Goal: Navigation & Orientation: Find specific page/section

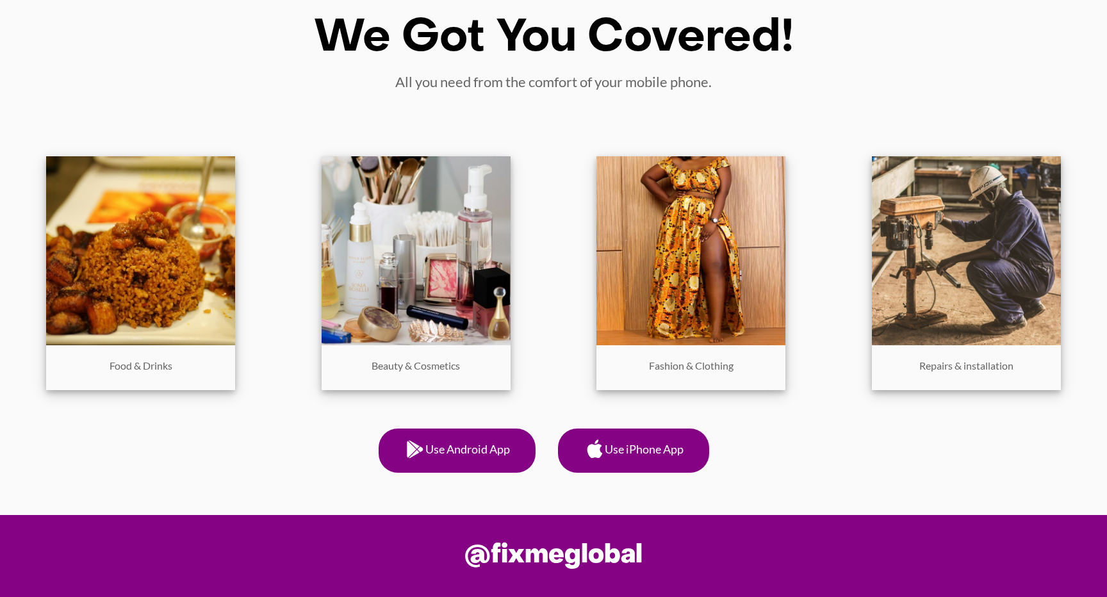
scroll to position [680, 0]
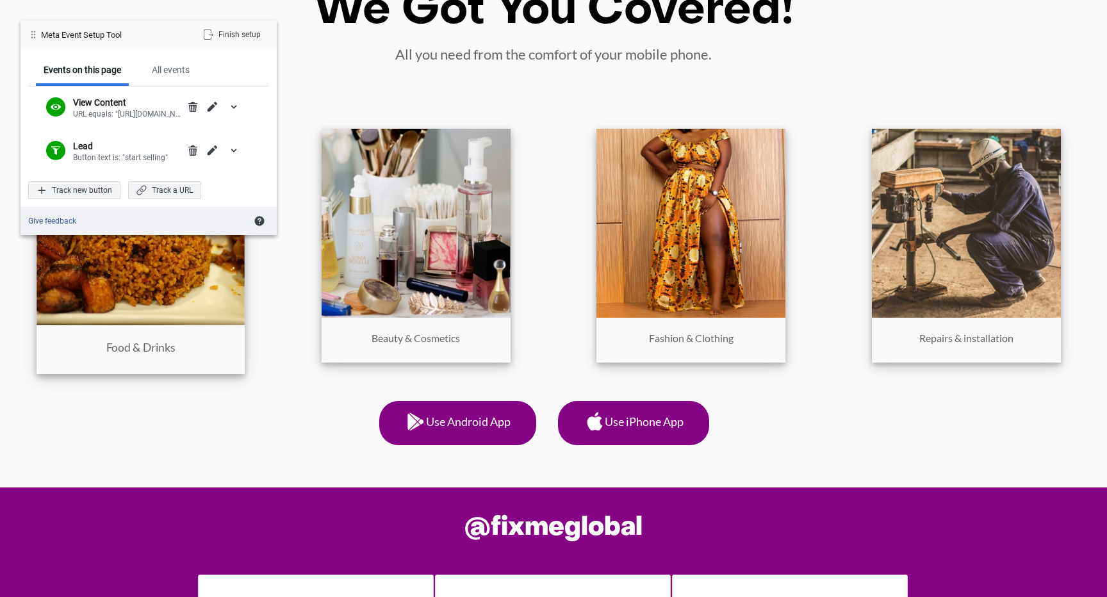
click at [196, 325] on img at bounding box center [141, 221] width 208 height 208
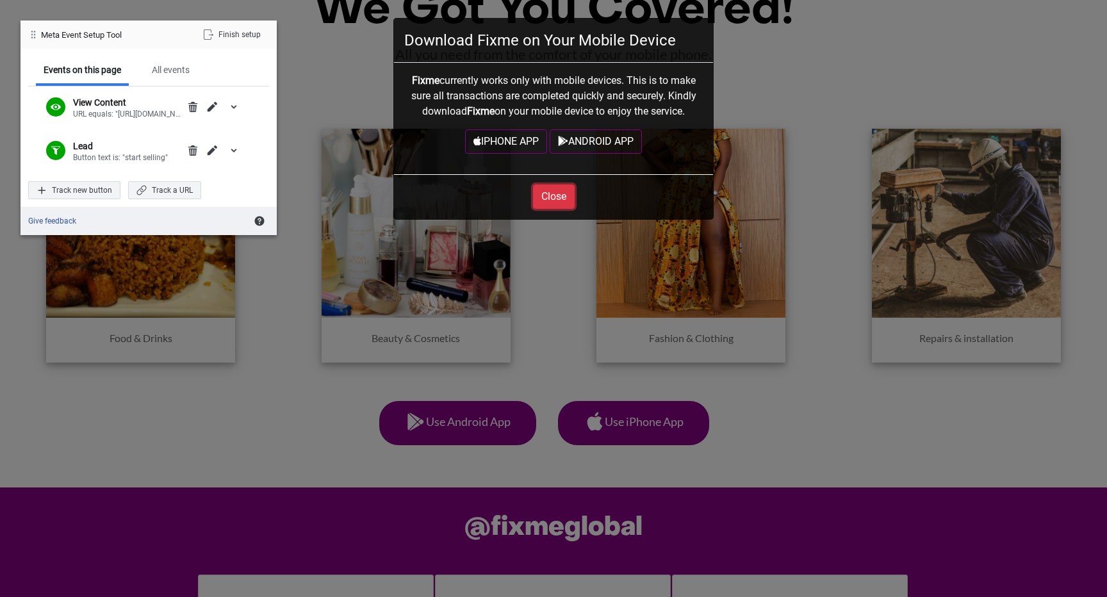
click at [549, 197] on button "Close" at bounding box center [554, 197] width 42 height 24
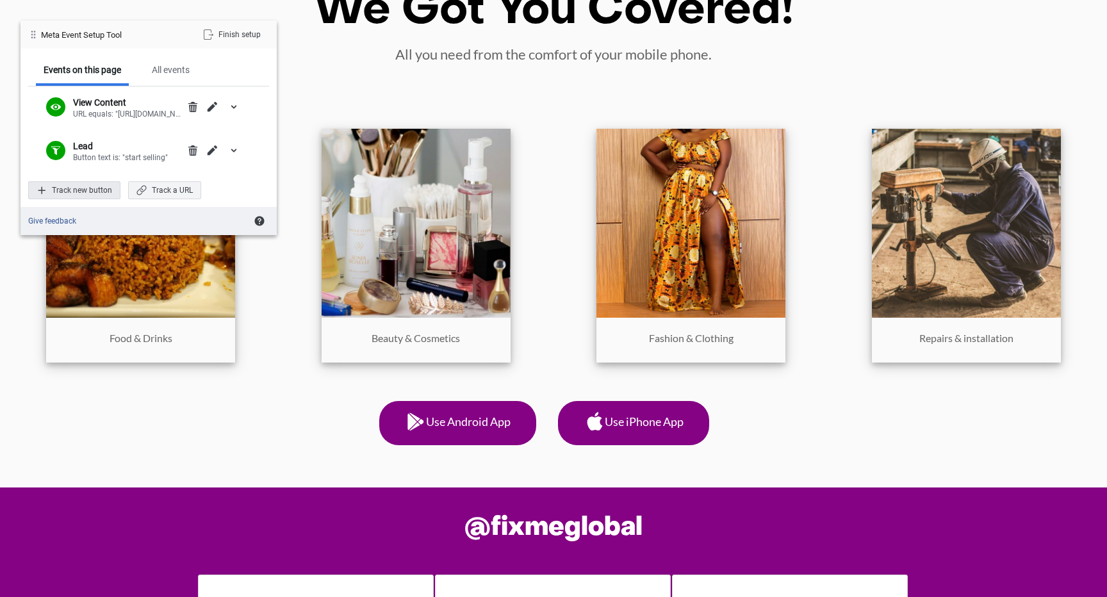
click at [93, 188] on div "Track new button" at bounding box center [74, 190] width 92 height 18
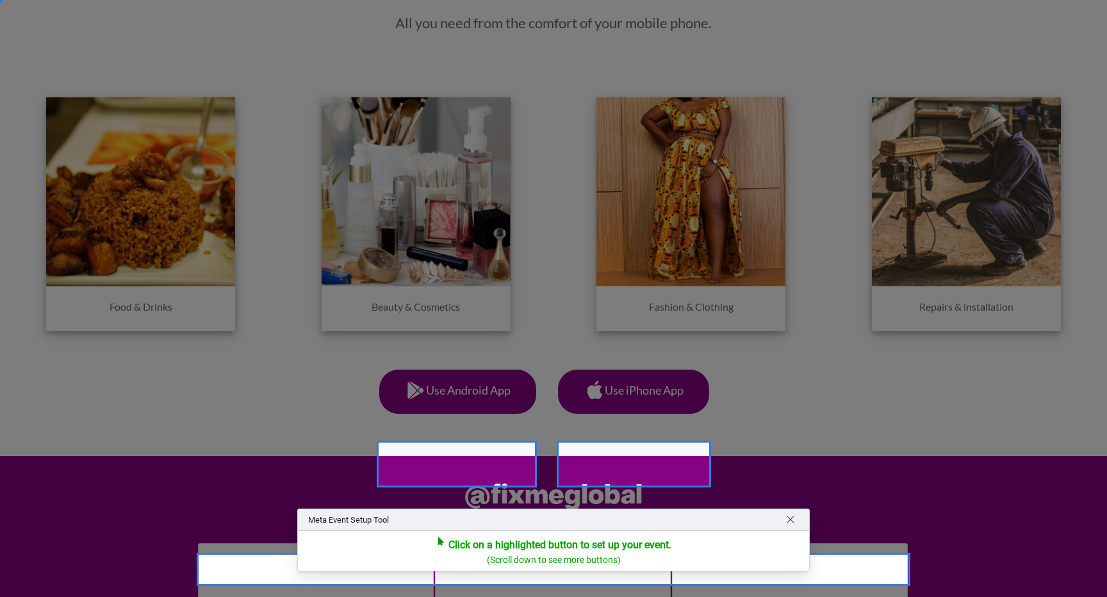
scroll to position [736, 0]
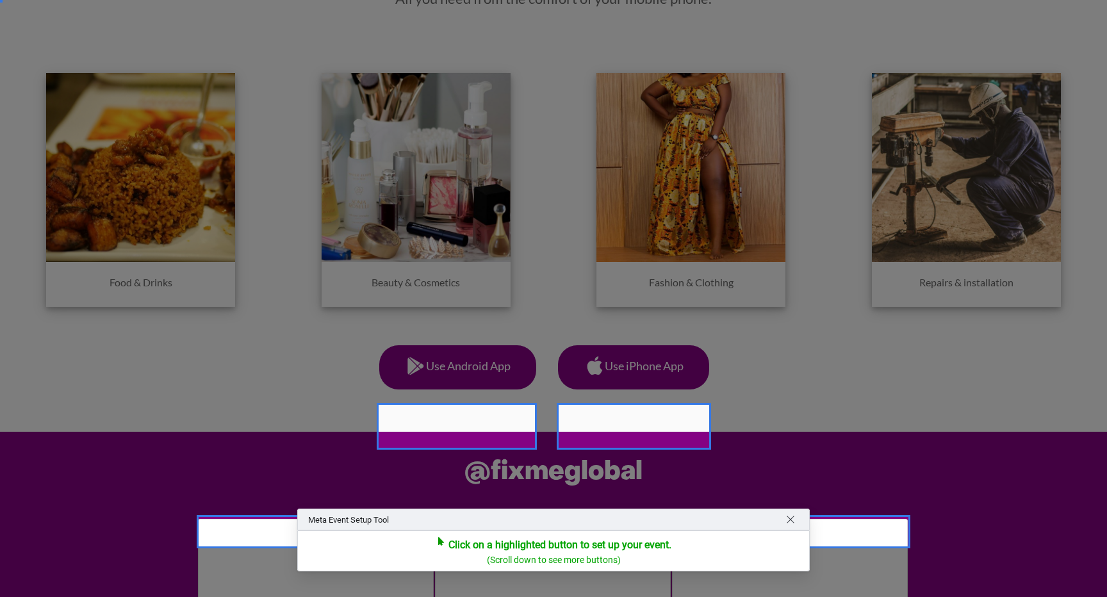
click at [165, 246] on div at bounding box center [553, 298] width 1107 height 597
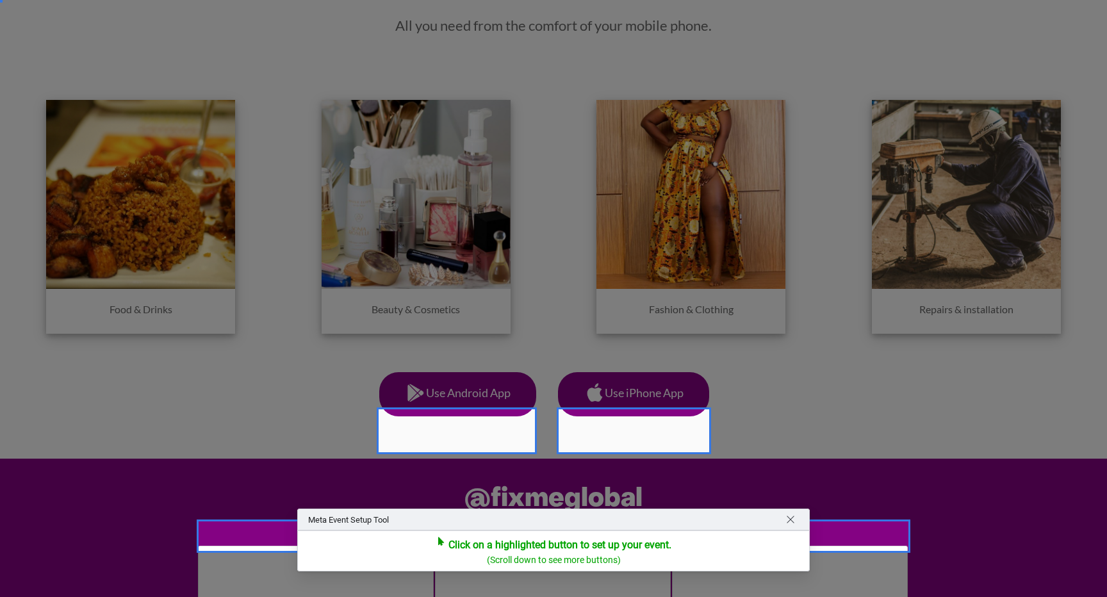
scroll to position [708, 0]
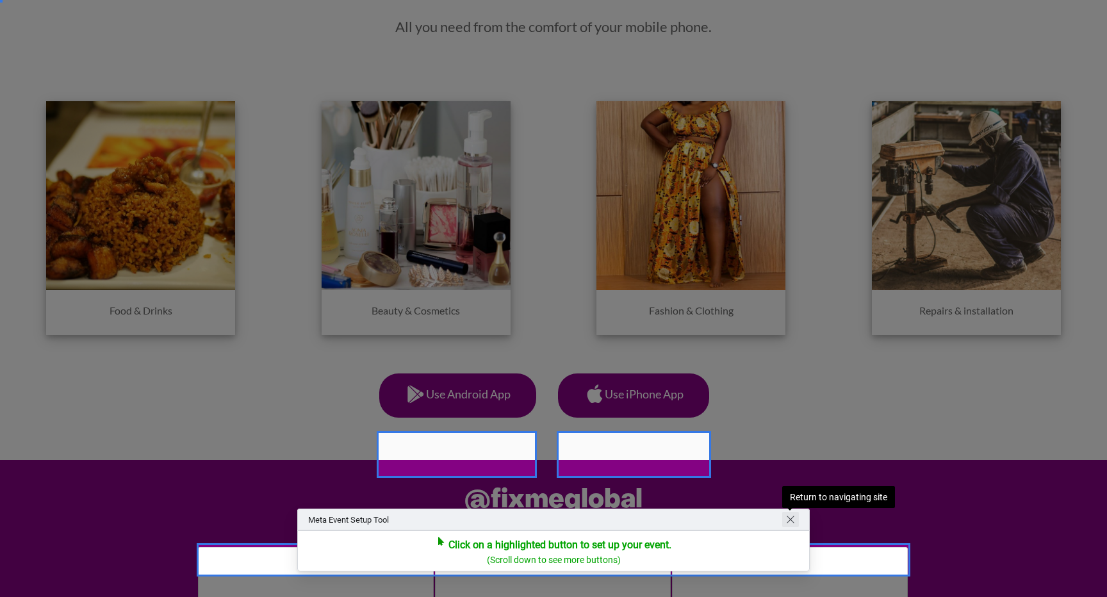
click at [793, 520] on span "Return to navigating site" at bounding box center [791, 519] width 10 height 10
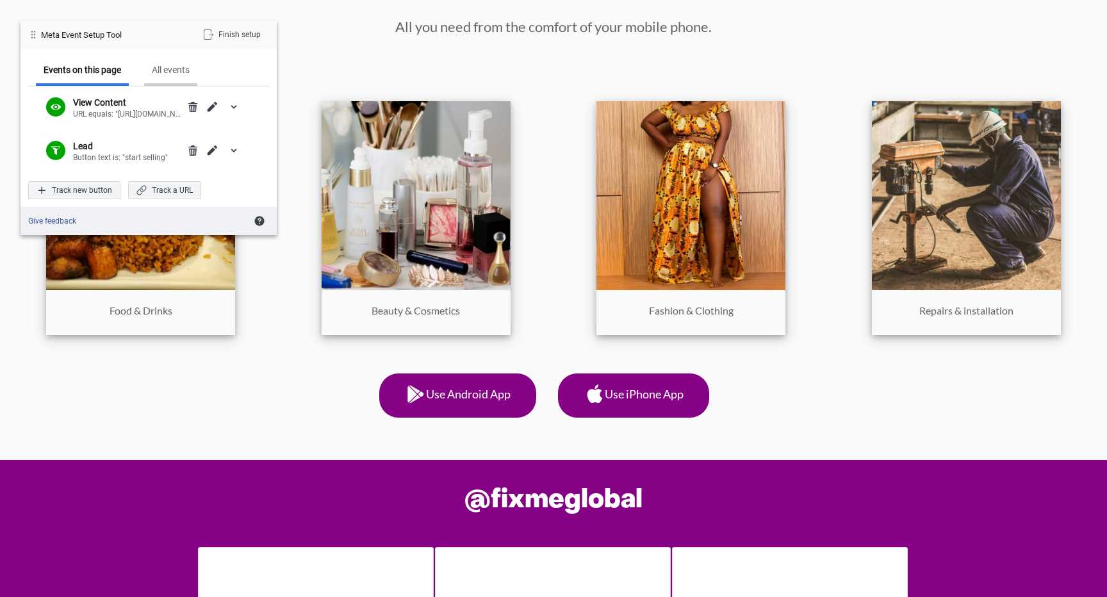
click at [182, 65] on div "All events" at bounding box center [171, 70] width 38 height 12
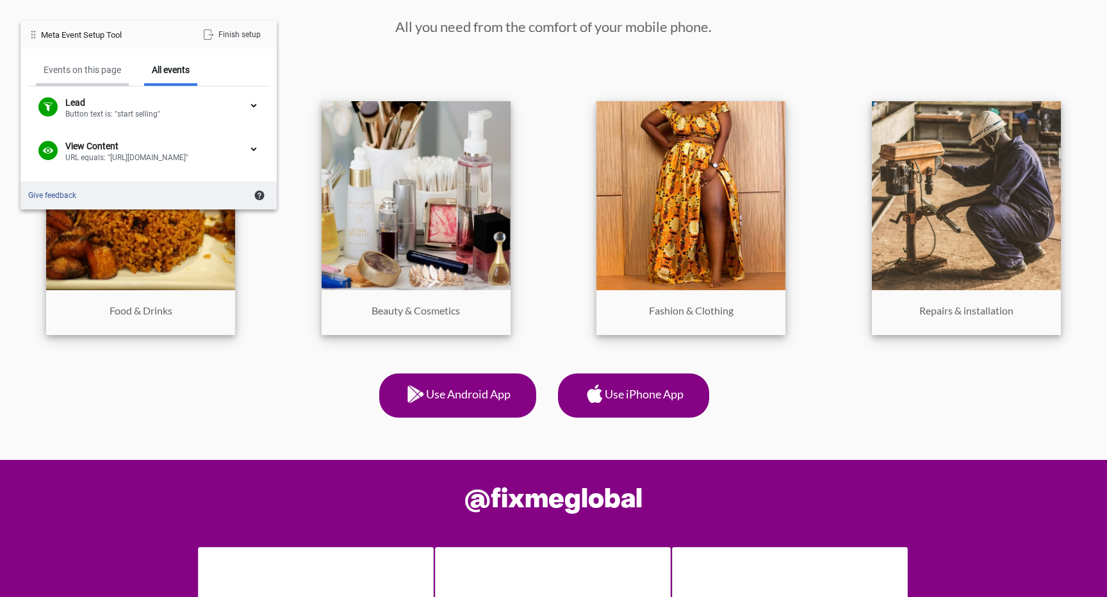
click at [122, 67] on div "Events on this page" at bounding box center [82, 70] width 93 height 29
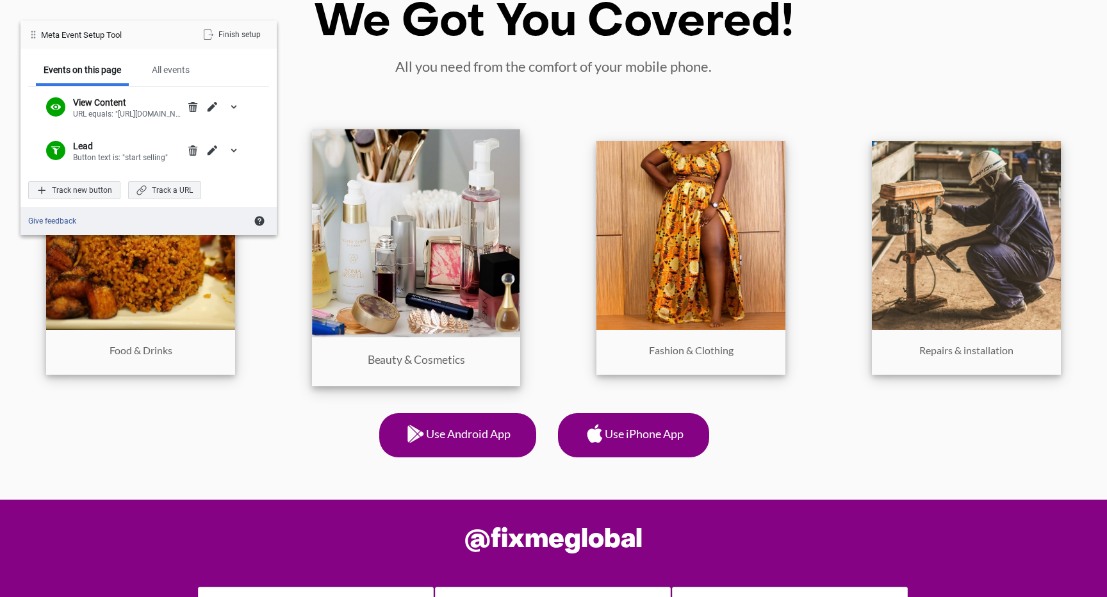
scroll to position [664, 0]
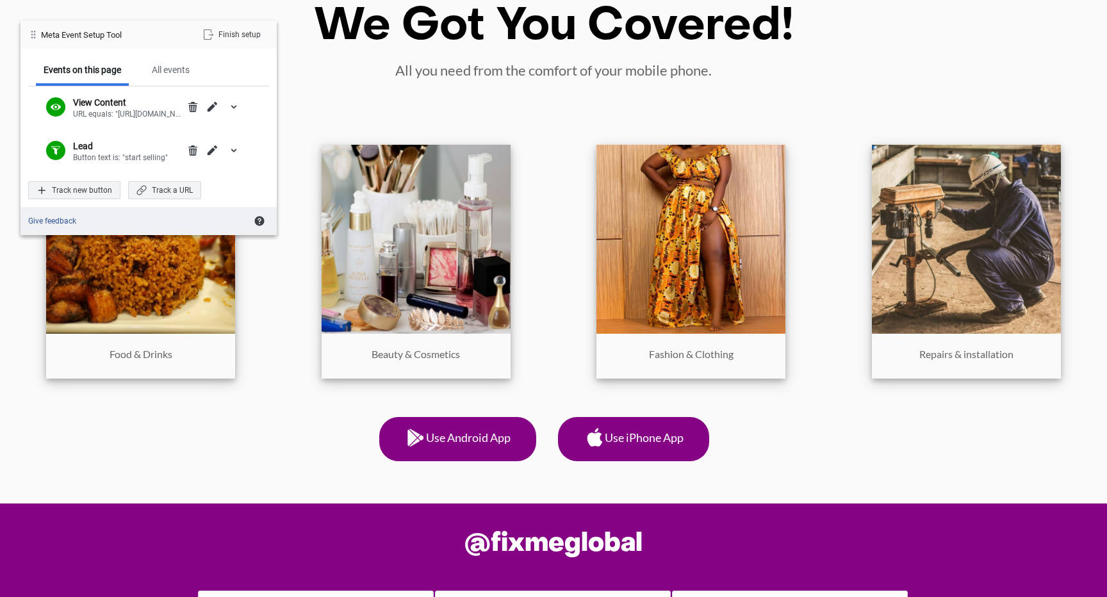
click at [249, 44] on div "Meta Event Setup Tool Finish setup" at bounding box center [149, 35] width 256 height 28
click at [240, 39] on div "Finish setup" at bounding box center [232, 35] width 74 height 18
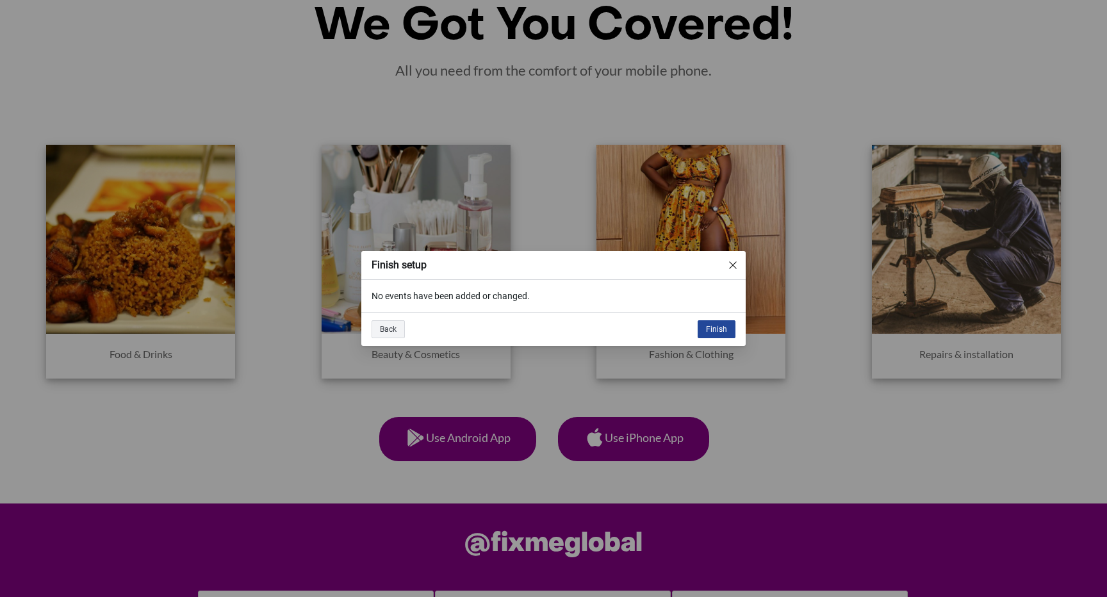
click at [718, 327] on div "Finish" at bounding box center [717, 329] width 38 height 18
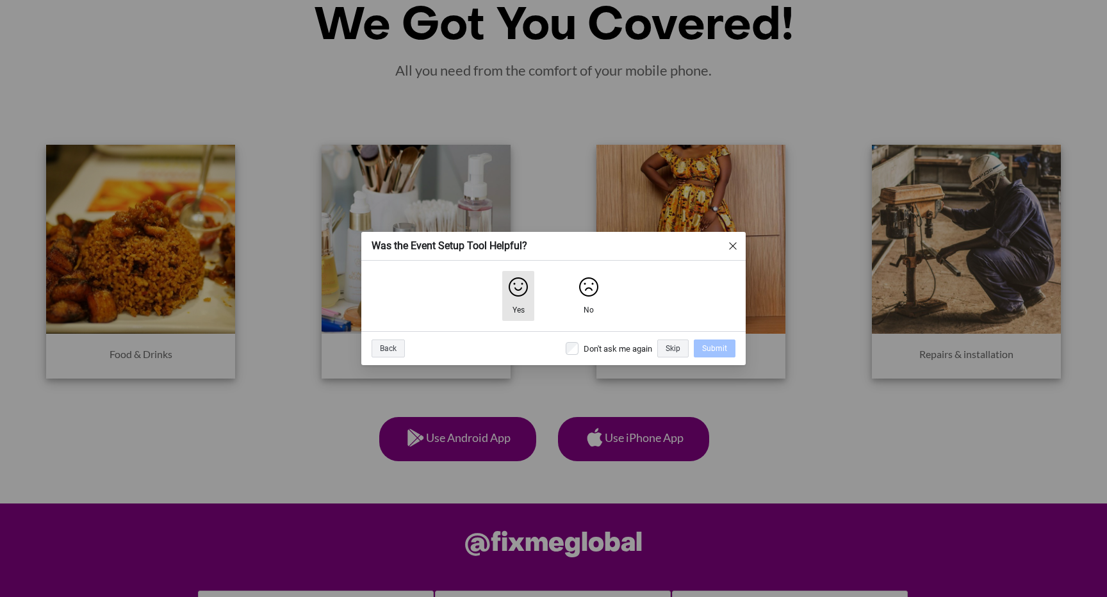
click at [527, 297] on img "Yes" at bounding box center [518, 287] width 21 height 21
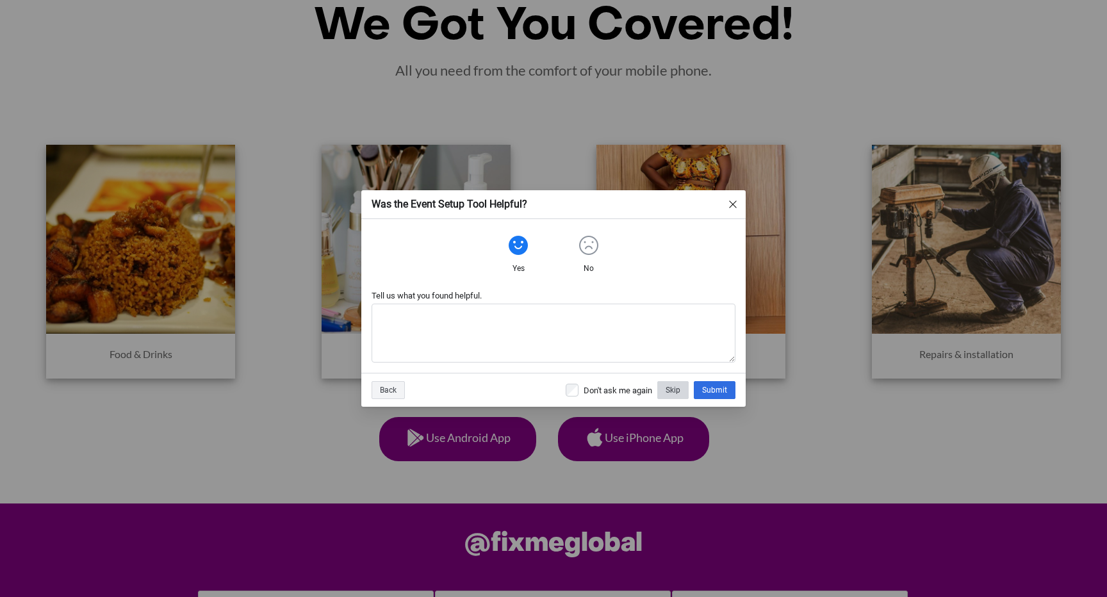
click at [677, 390] on div "Skip" at bounding box center [672, 390] width 31 height 18
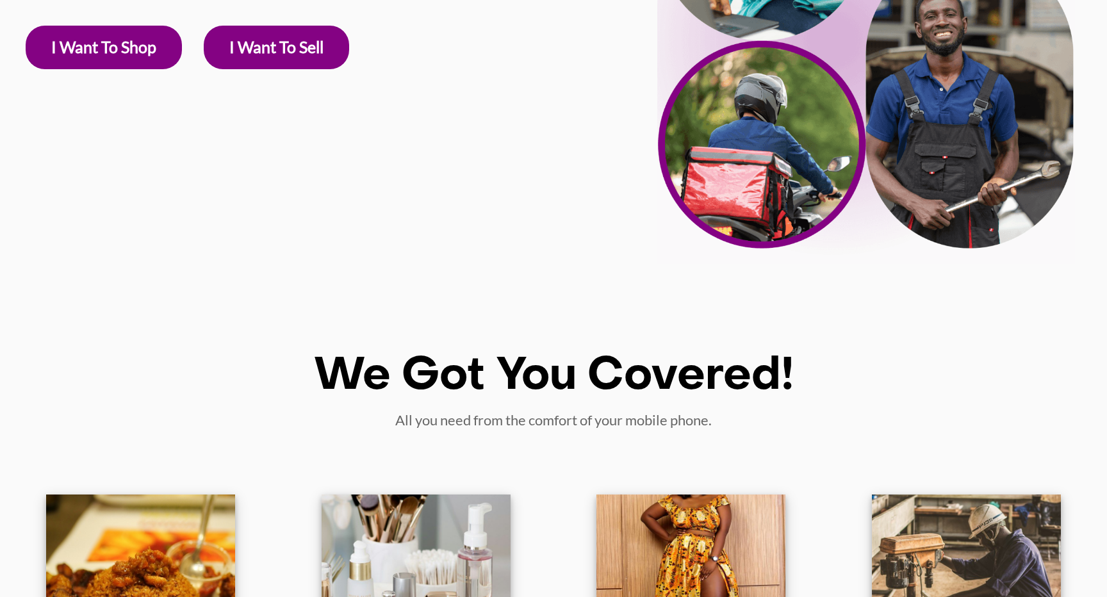
scroll to position [495, 0]
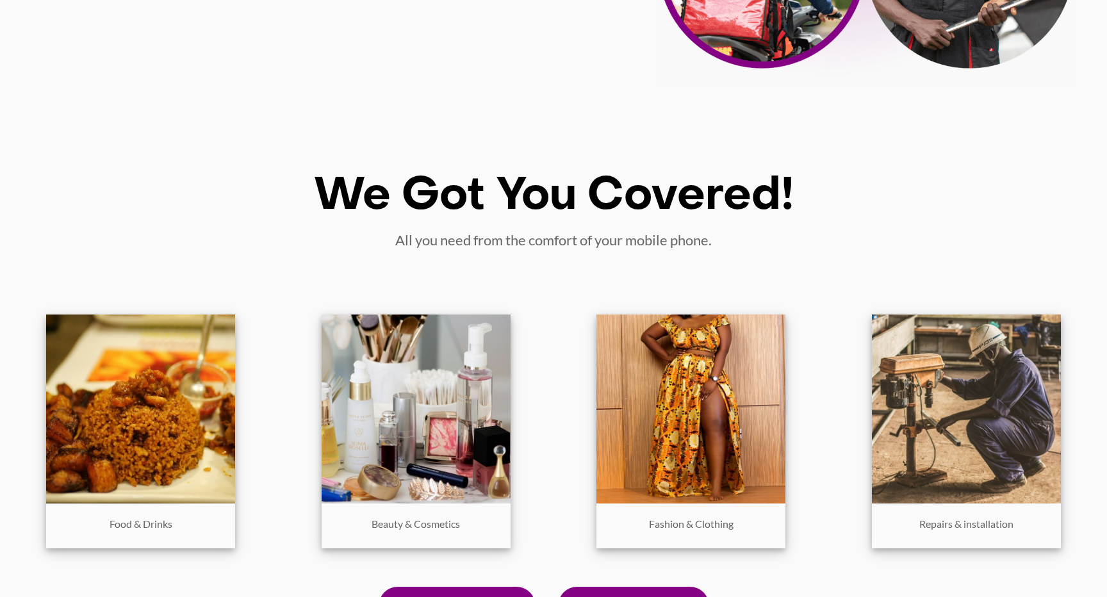
click at [20, 251] on div "We Got You Covered! All you need from the comfort of your mobile phone." at bounding box center [554, 210] width 1082 height 80
click at [20, 251] on p "All you need from the comfort of your mobile phone." at bounding box center [554, 239] width 1082 height 21
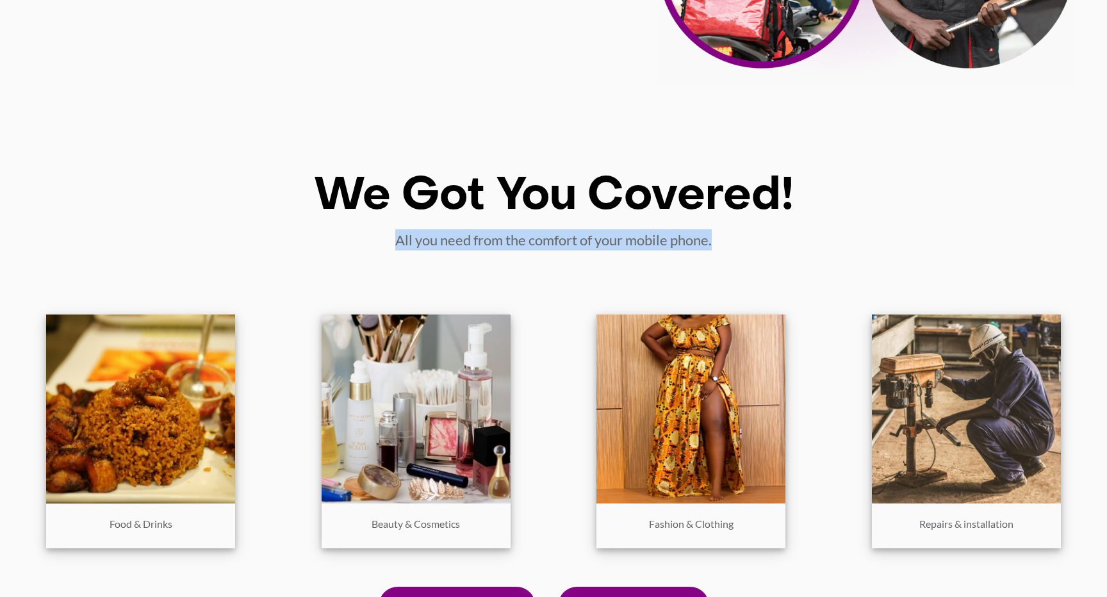
click at [20, 251] on p "All you need from the comfort of your mobile phone." at bounding box center [554, 239] width 1082 height 21
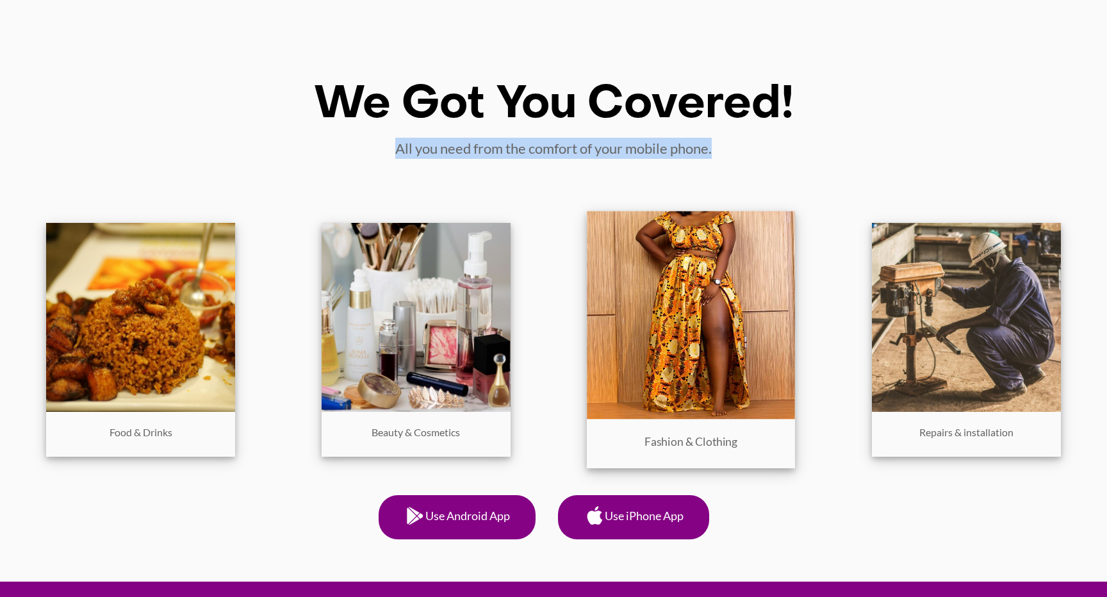
scroll to position [586, 0]
